Goal: Information Seeking & Learning: Learn about a topic

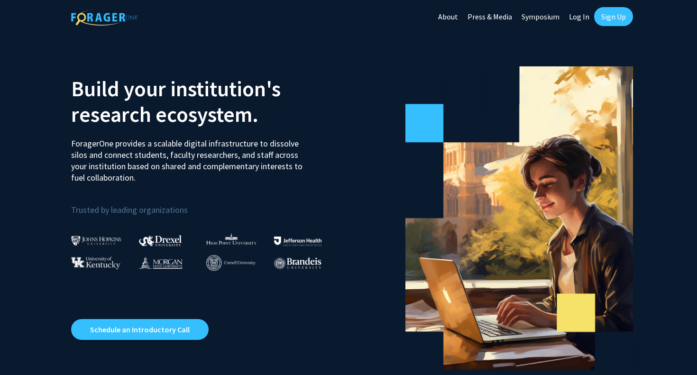
click at [580, 18] on link "Log In" at bounding box center [579, 16] width 30 height 33
select select
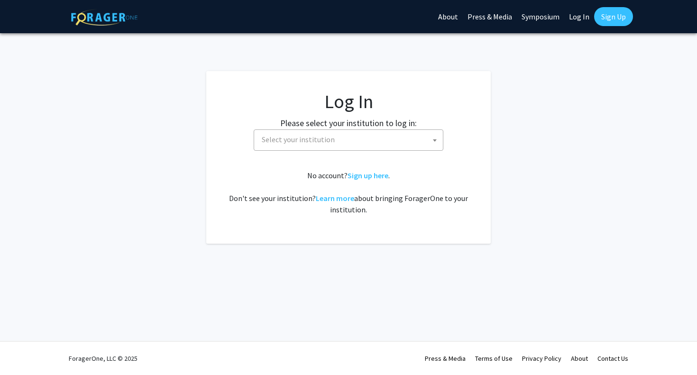
click at [334, 137] on span "Select your institution" at bounding box center [350, 139] width 185 height 19
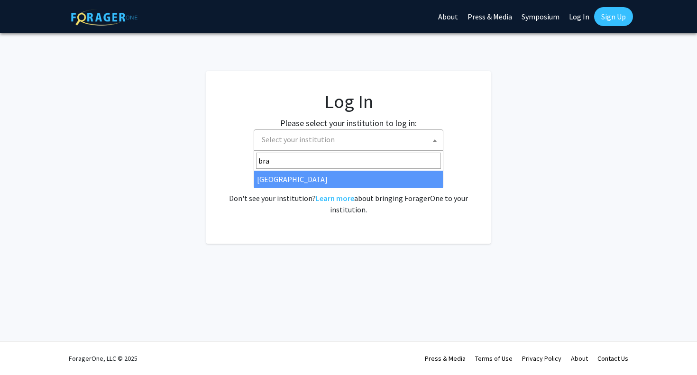
type input "bra"
select select "10"
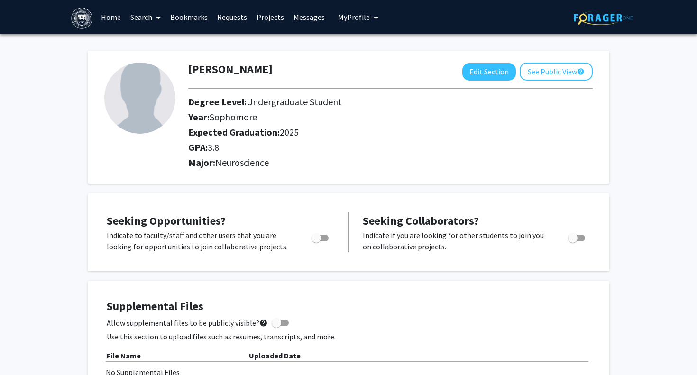
click at [143, 19] on link "Search" at bounding box center [146, 16] width 40 height 33
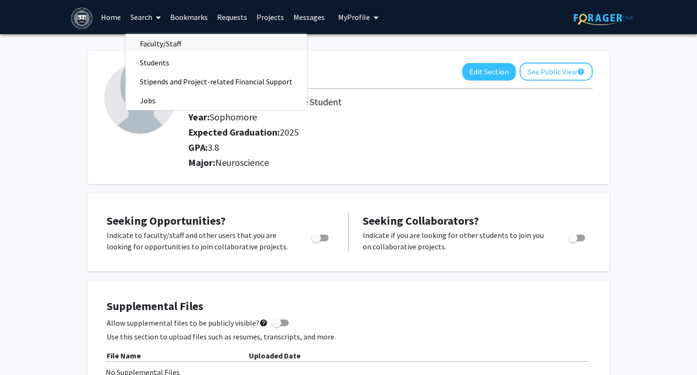
click at [145, 45] on span "Faculty/Staff" at bounding box center [161, 43] width 70 height 19
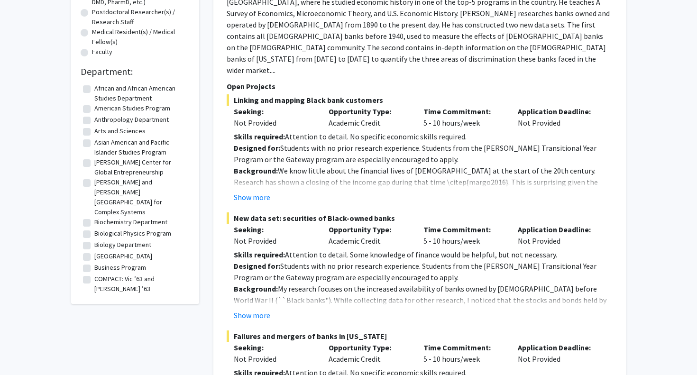
scroll to position [530, 0]
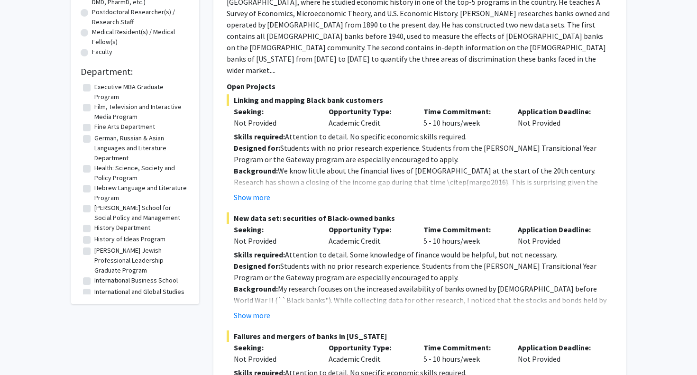
click at [94, 203] on label "[PERSON_NAME] School for Social Policy and Management" at bounding box center [140, 213] width 93 height 20
click at [94, 203] on input "[PERSON_NAME] School for Social Policy and Management" at bounding box center [97, 206] width 6 height 6
checkbox input "true"
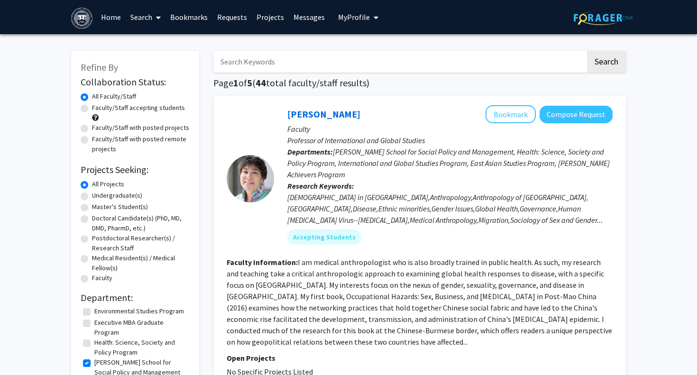
click at [393, 84] on h1 "Page 1 of 5 ( 44 total faculty/staff results)" at bounding box center [419, 82] width 412 height 11
click at [150, 18] on link "Search" at bounding box center [146, 16] width 40 height 33
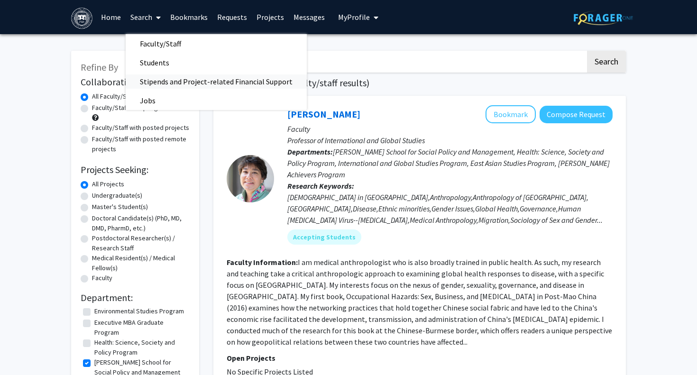
click at [158, 82] on span "Stipends and Project-related Financial Support" at bounding box center [216, 81] width 181 height 19
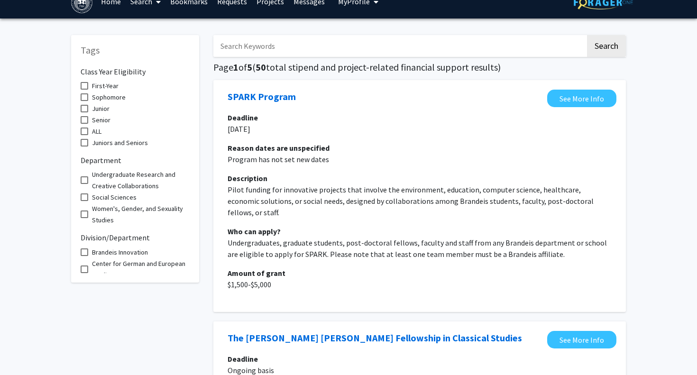
scroll to position [226, 0]
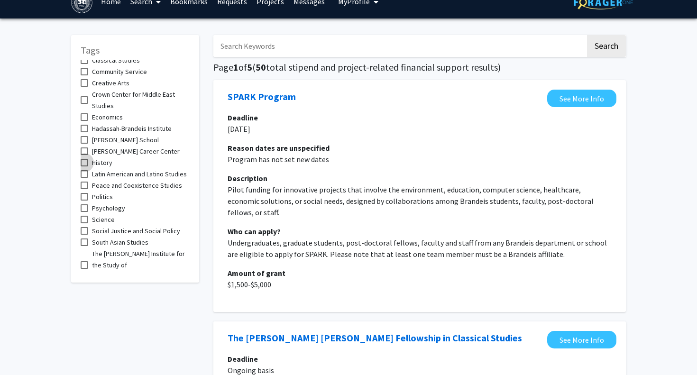
click at [85, 160] on span at bounding box center [85, 163] width 8 height 8
click at [84, 166] on input "History" at bounding box center [84, 166] width 0 height 0
checkbox input "true"
